Goal: Information Seeking & Learning: Learn about a topic

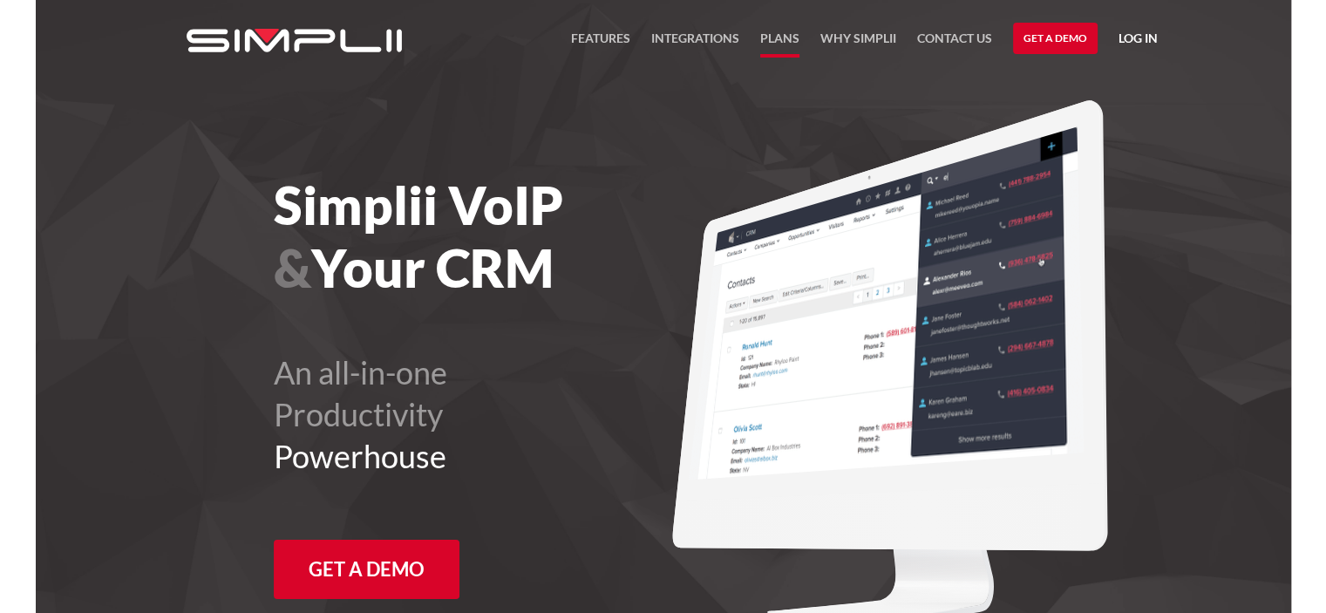
click at [785, 37] on link "Plans" at bounding box center [779, 43] width 39 height 30
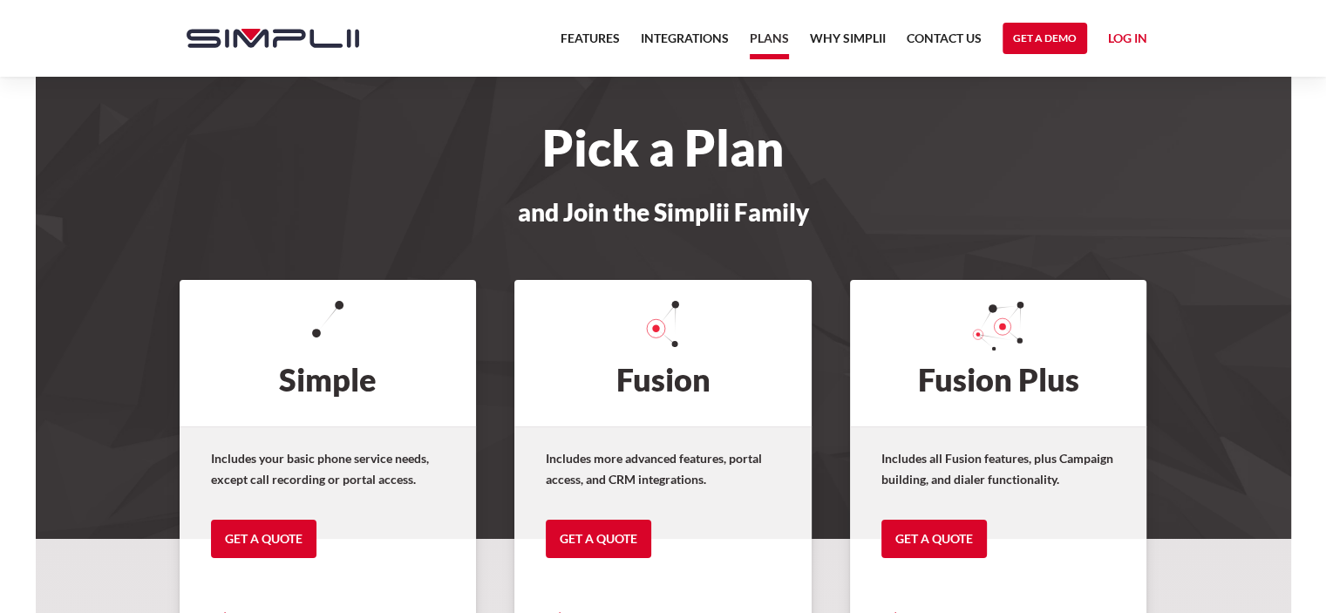
click at [970, 374] on h2 "Fusion Plus" at bounding box center [998, 353] width 297 height 146
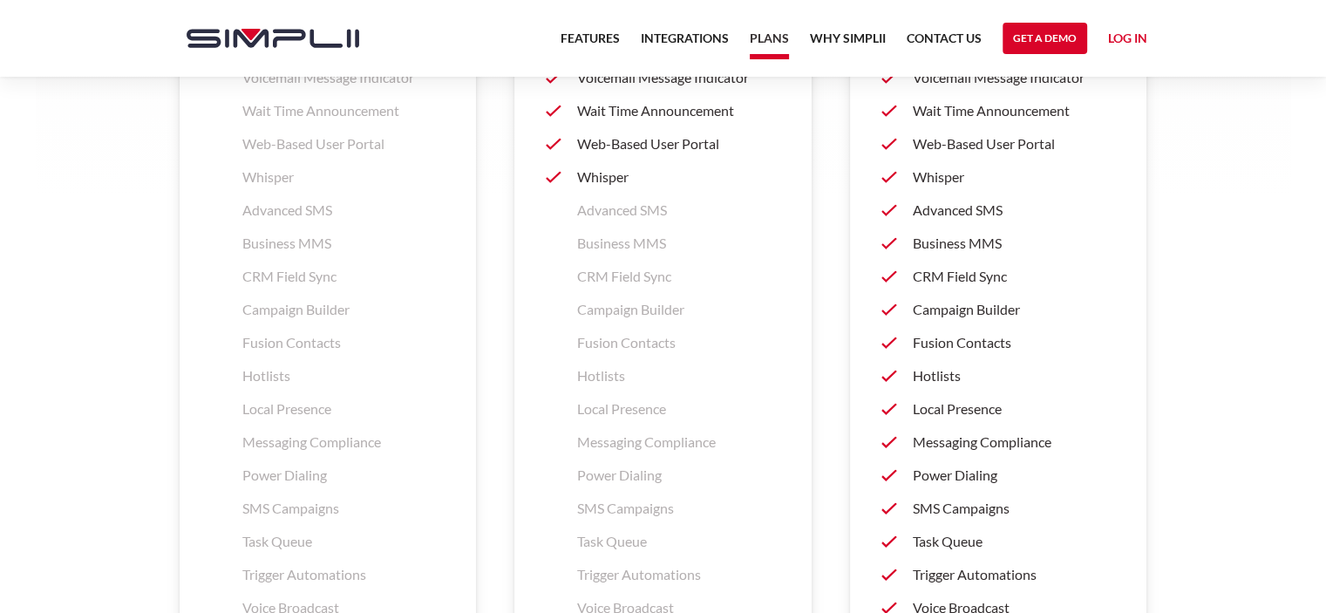
scroll to position [2703, 0]
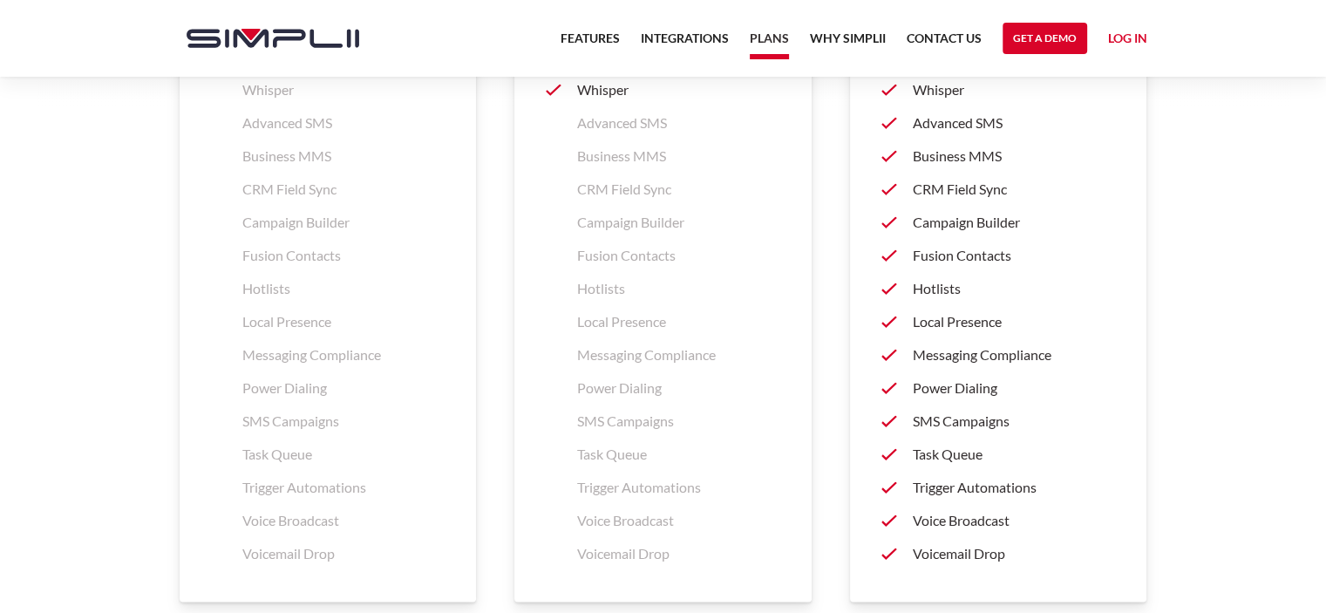
click at [984, 348] on p "Messaging Compliance" at bounding box center [1014, 354] width 203 height 21
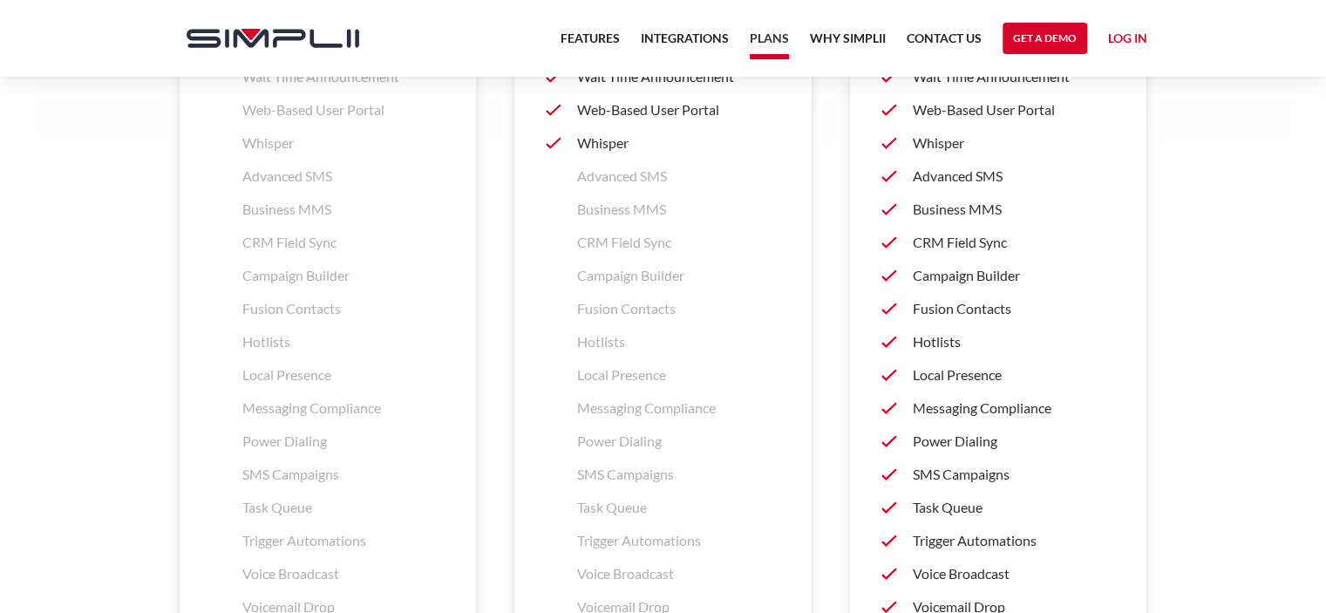
scroll to position [2564, 0]
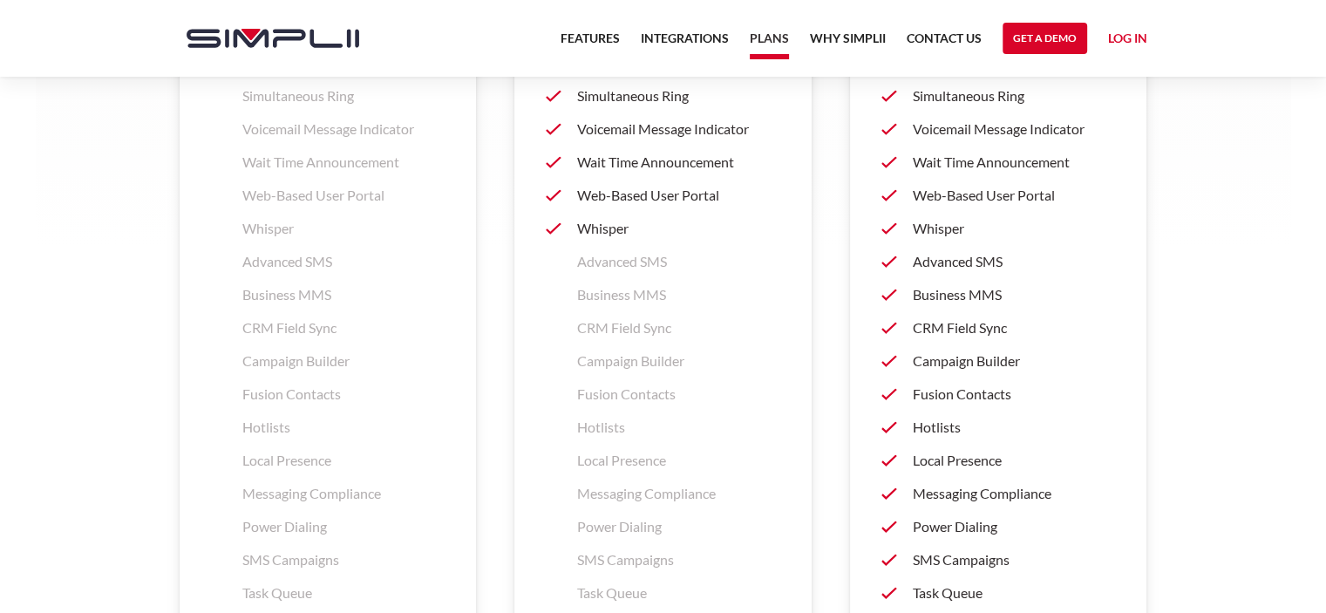
click at [963, 261] on p "Advanced SMS" at bounding box center [1014, 261] width 203 height 21
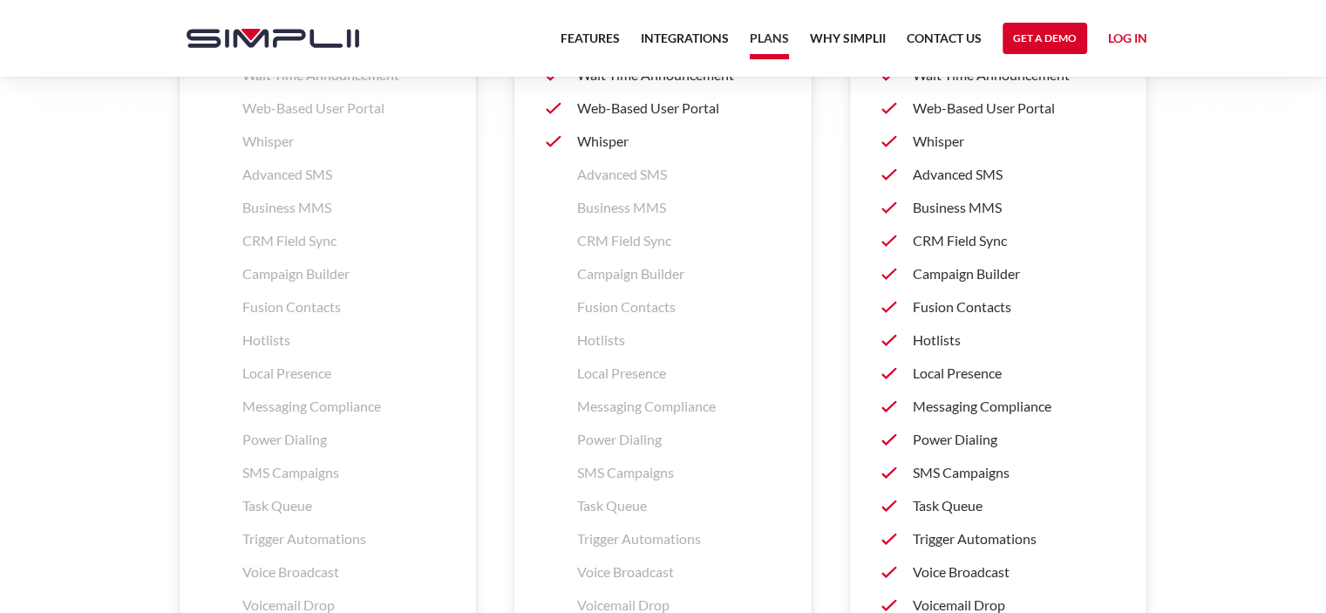
click at [945, 267] on p "Campaign Builder" at bounding box center [1014, 273] width 203 height 21
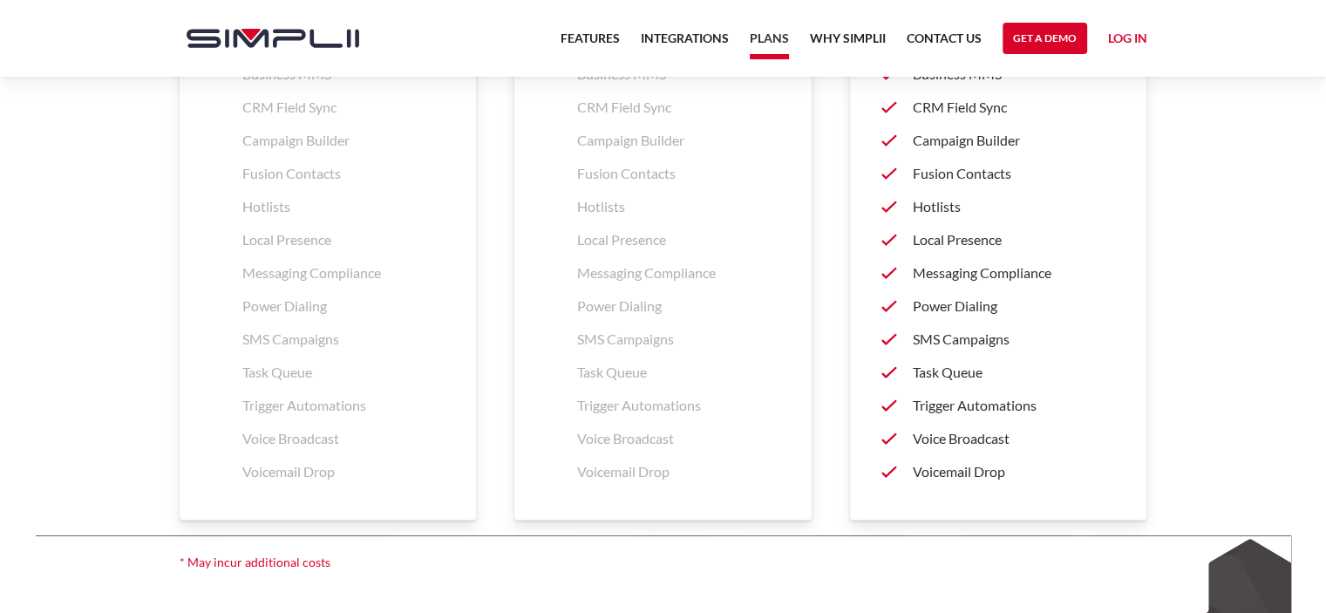
scroll to position [2826, 0]
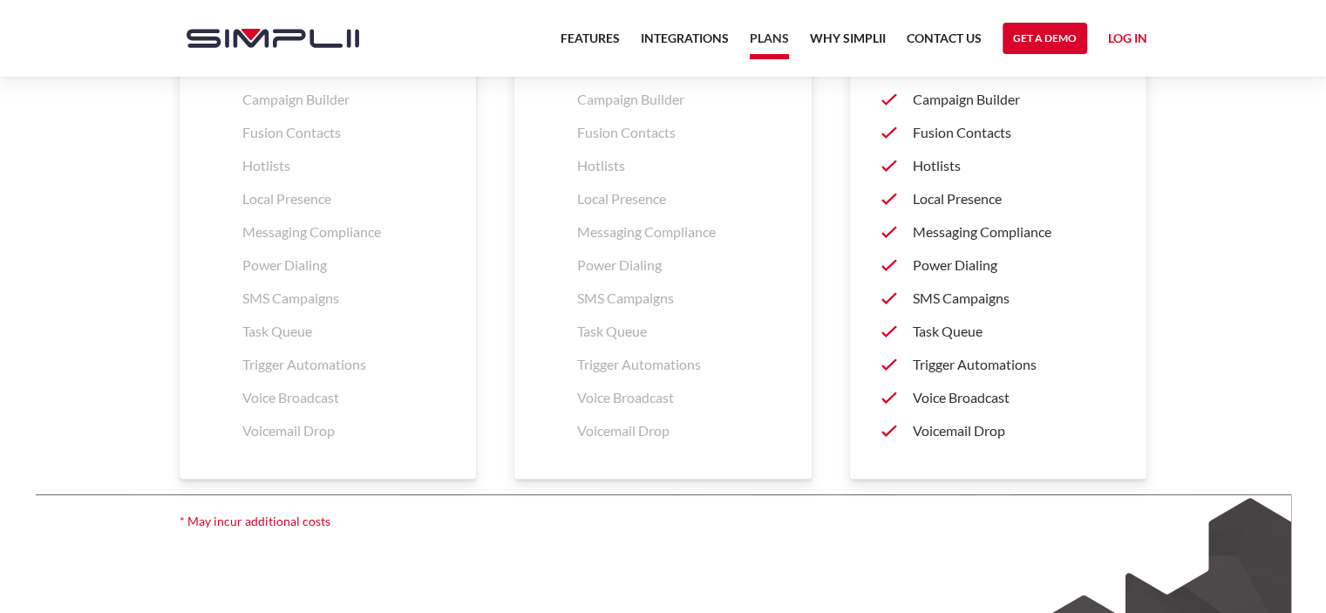
click at [951, 293] on p "SMS Campaigns" at bounding box center [1014, 298] width 203 height 21
click at [987, 362] on p "Trigger Automations" at bounding box center [1014, 364] width 203 height 21
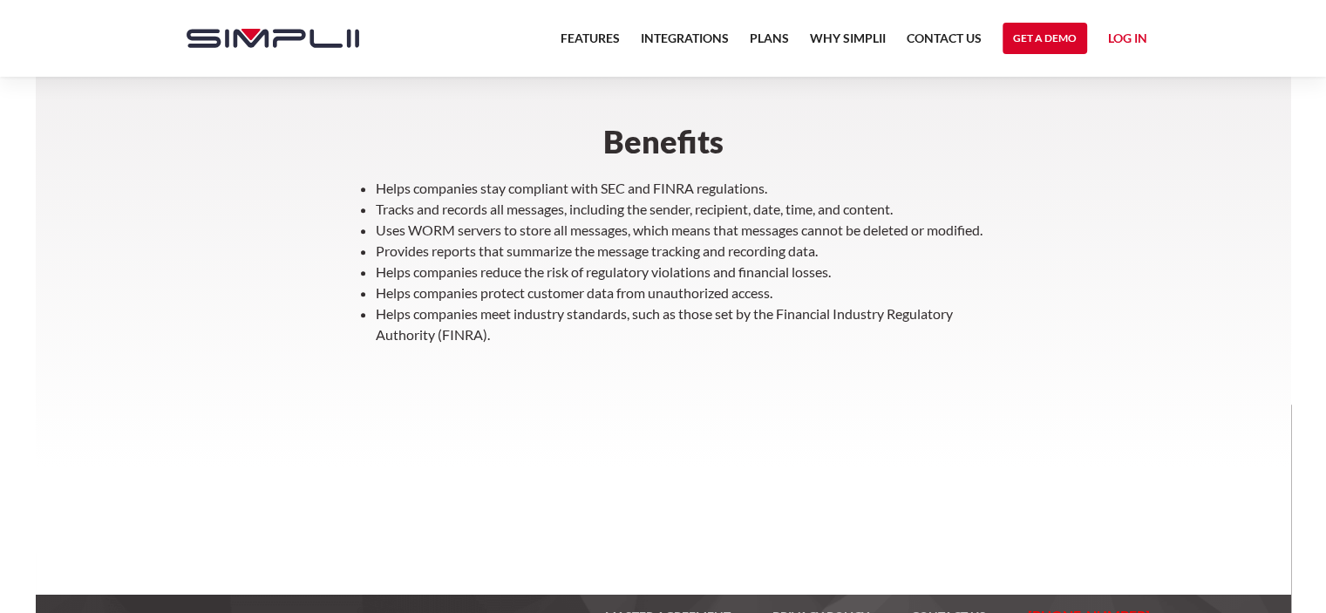
scroll to position [910, 0]
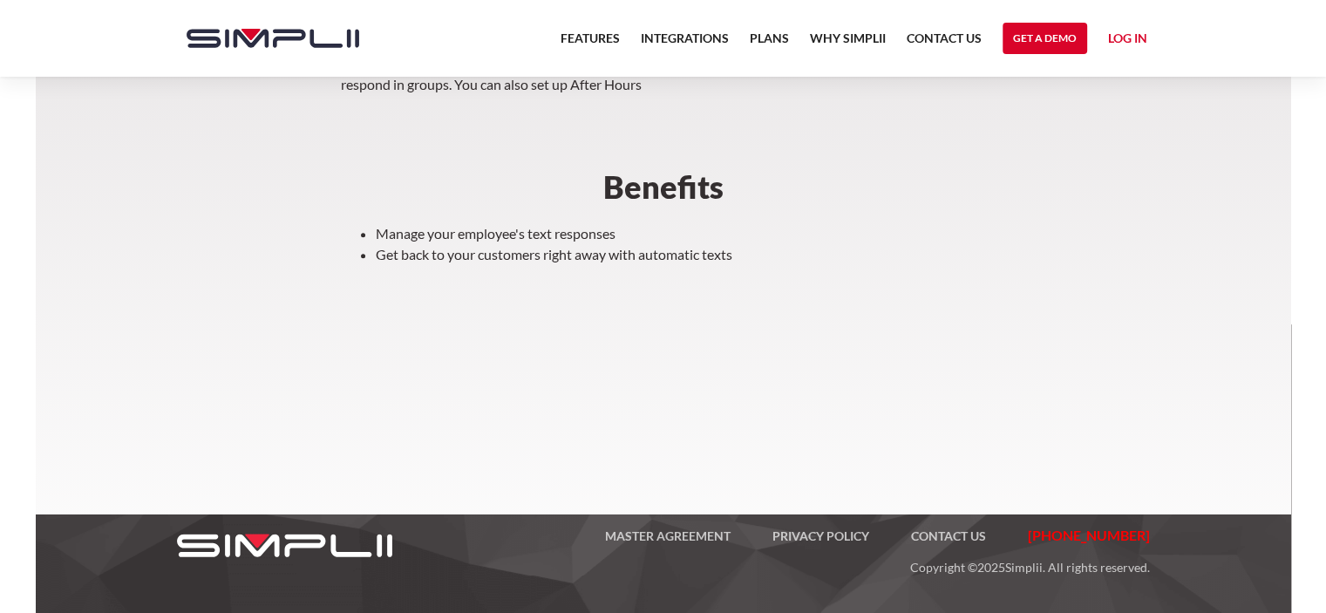
scroll to position [638, 0]
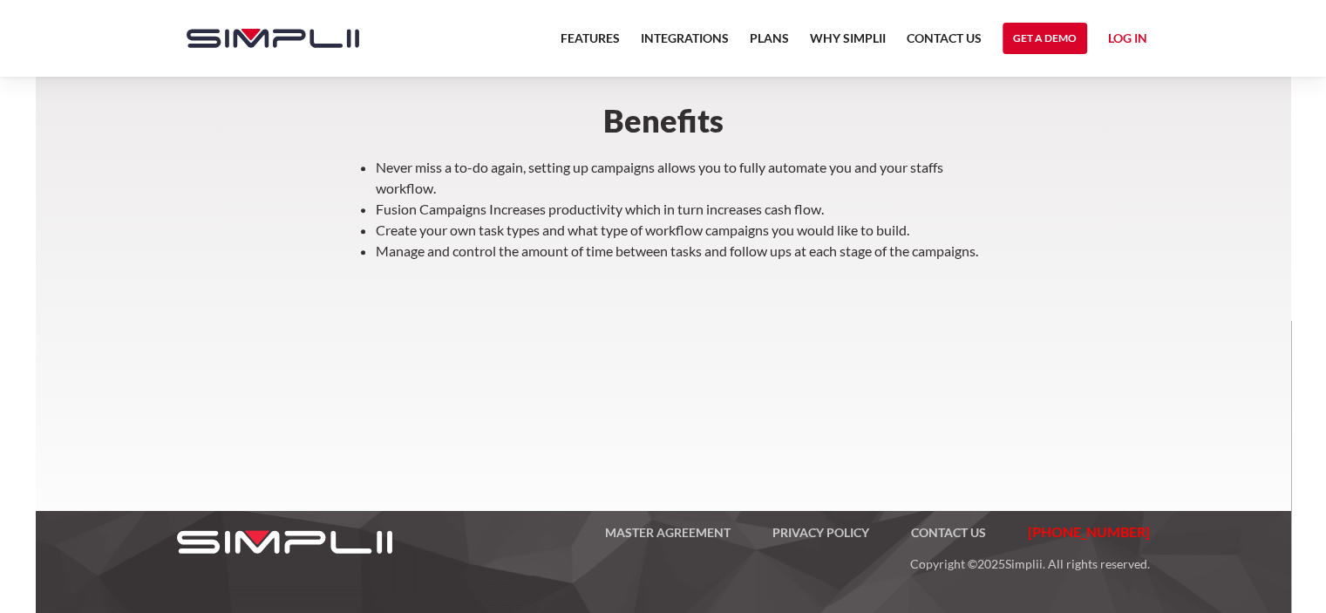
scroll to position [677, 0]
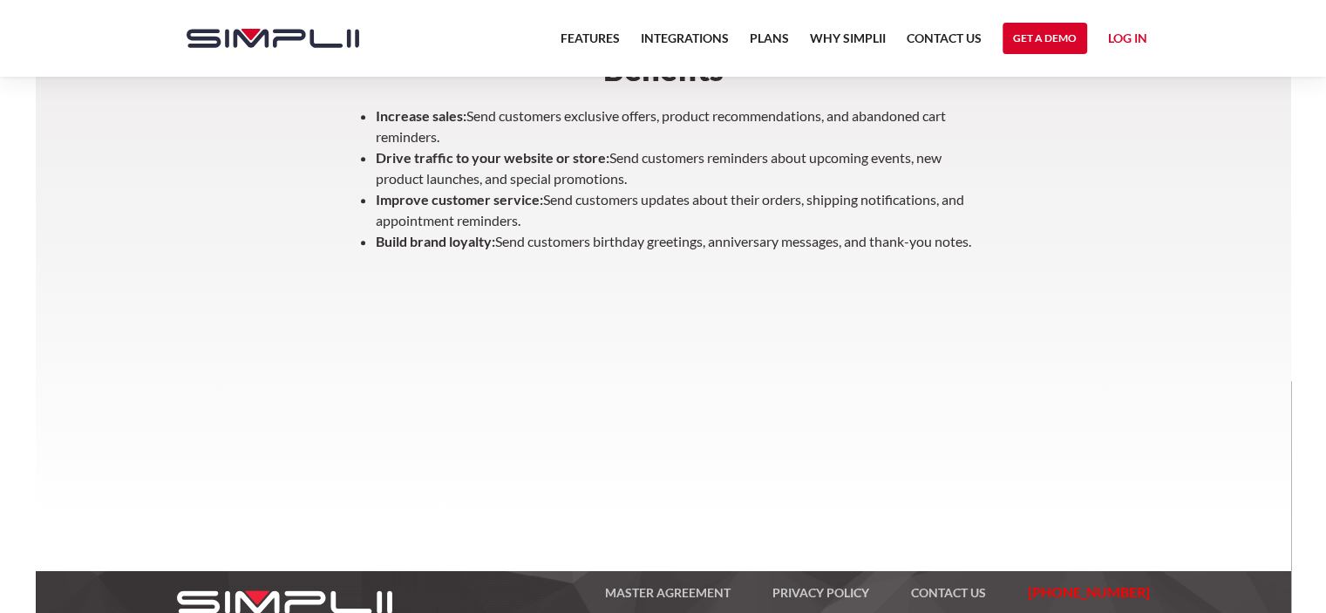
scroll to position [791, 0]
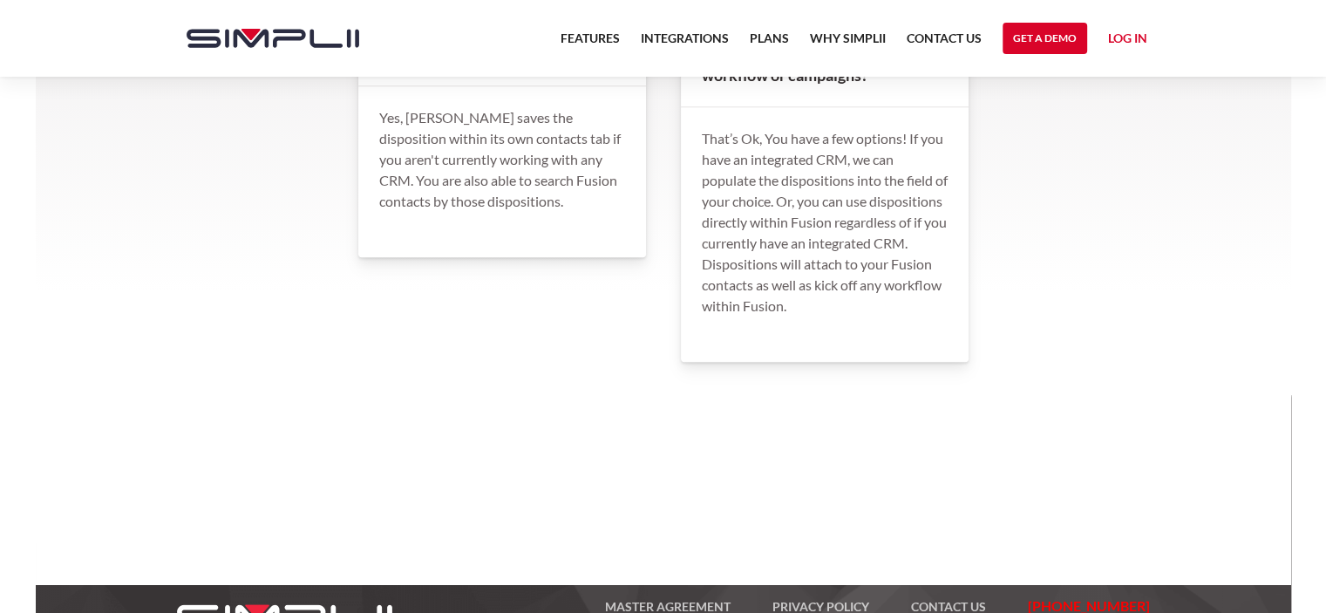
scroll to position [1665, 0]
